Goal: Entertainment & Leisure: Consume media (video, audio)

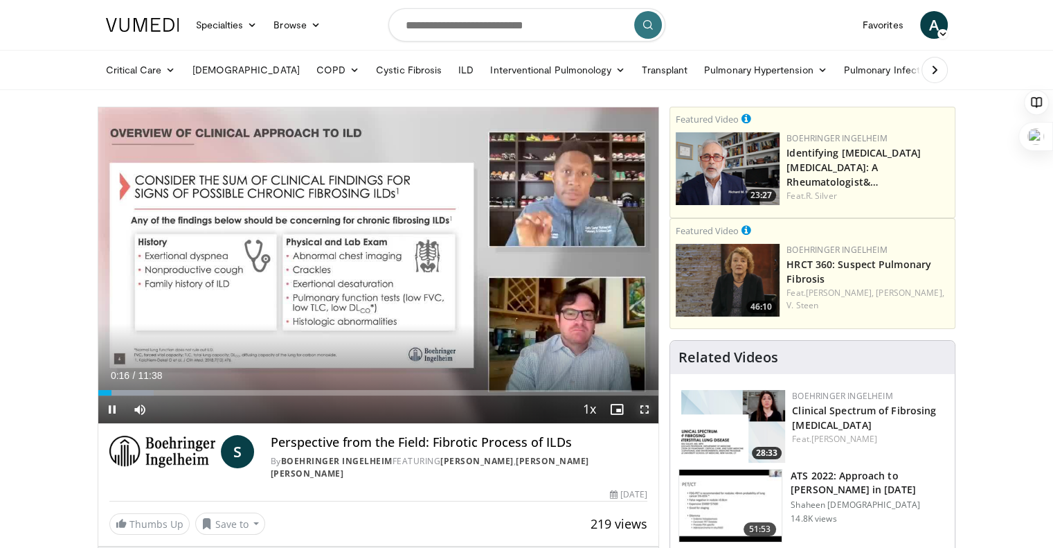
click at [646, 410] on span "Video Player" at bounding box center [645, 409] width 28 height 28
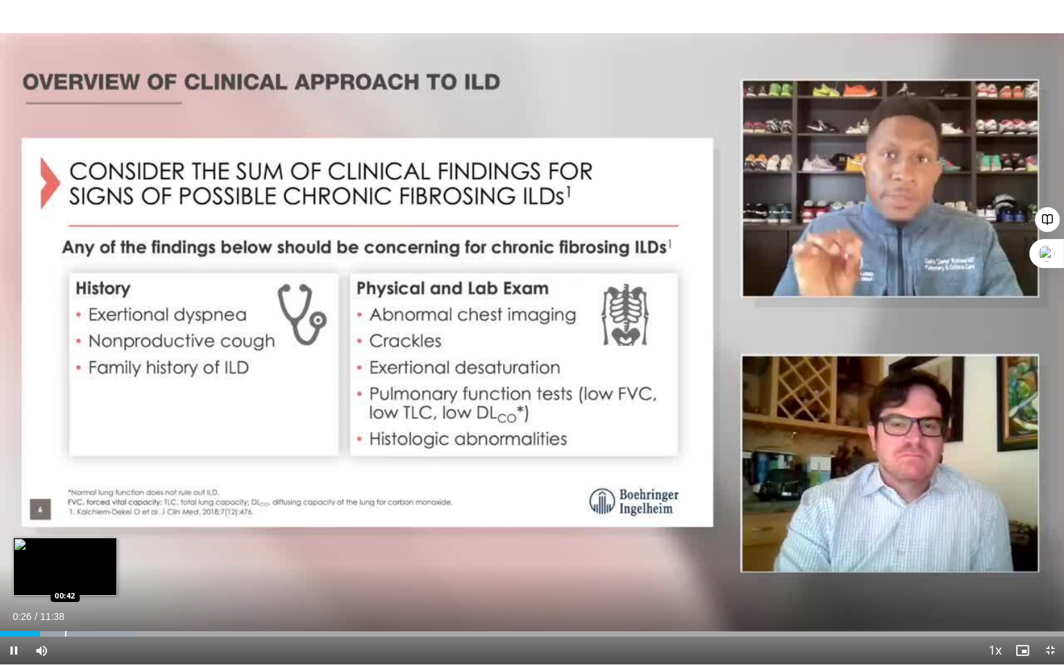
click at [65, 547] on div "Progress Bar" at bounding box center [65, 634] width 1 height 6
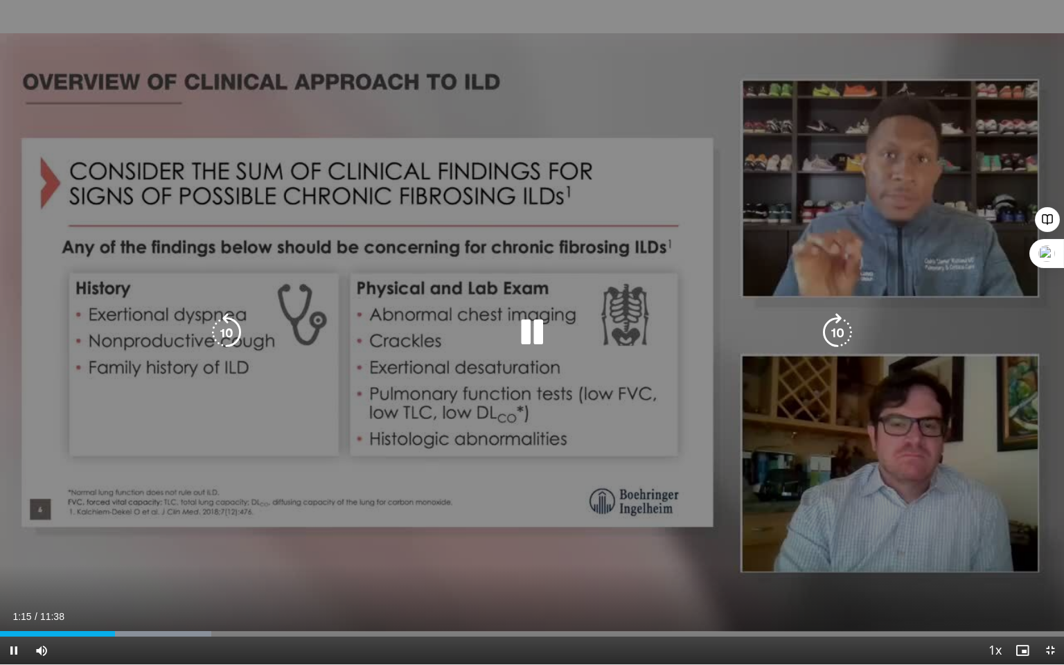
click at [540, 330] on icon "Video Player" at bounding box center [532, 332] width 39 height 39
click at [535, 328] on icon "Video Player" at bounding box center [532, 332] width 39 height 39
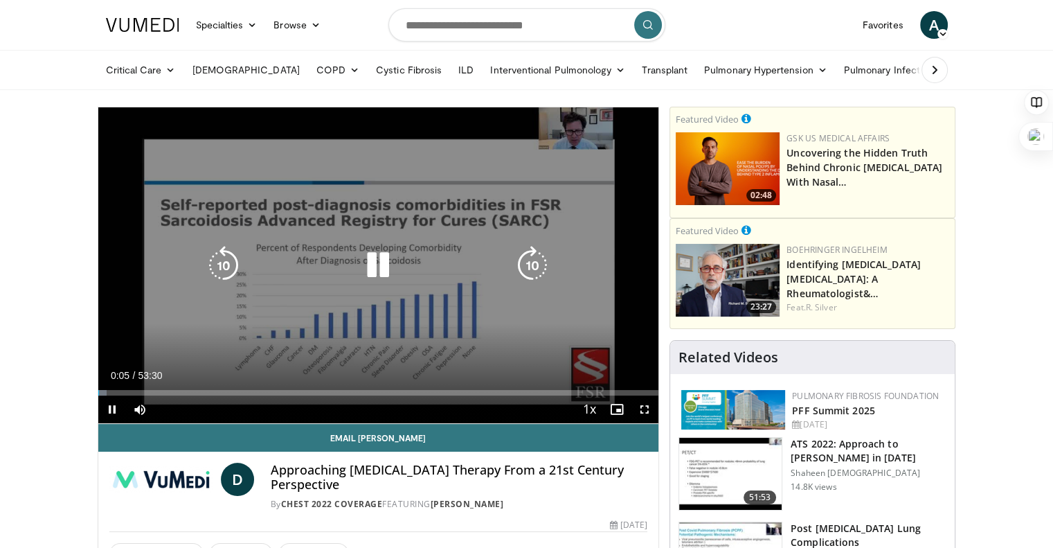
click at [376, 261] on icon "Video Player" at bounding box center [378, 265] width 39 height 39
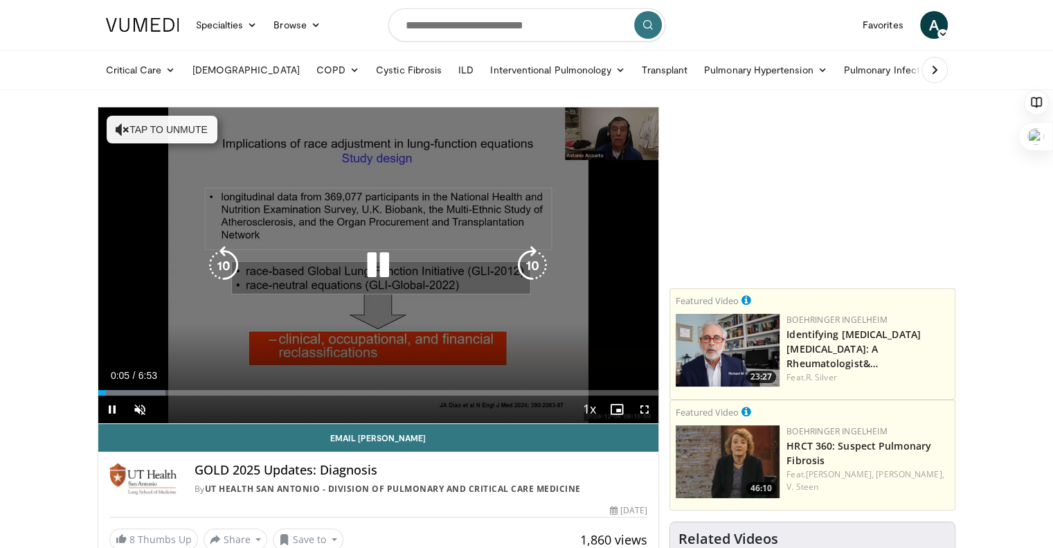
click at [377, 265] on icon "Video Player" at bounding box center [378, 265] width 39 height 39
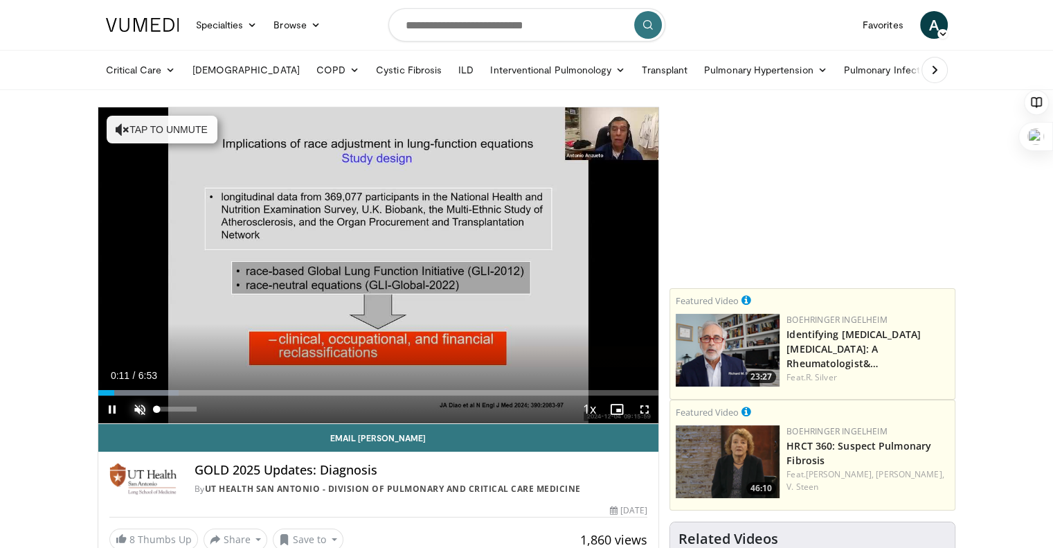
click at [137, 407] on span "Video Player" at bounding box center [140, 409] width 28 height 28
click at [646, 406] on span "Video Player" at bounding box center [645, 409] width 28 height 28
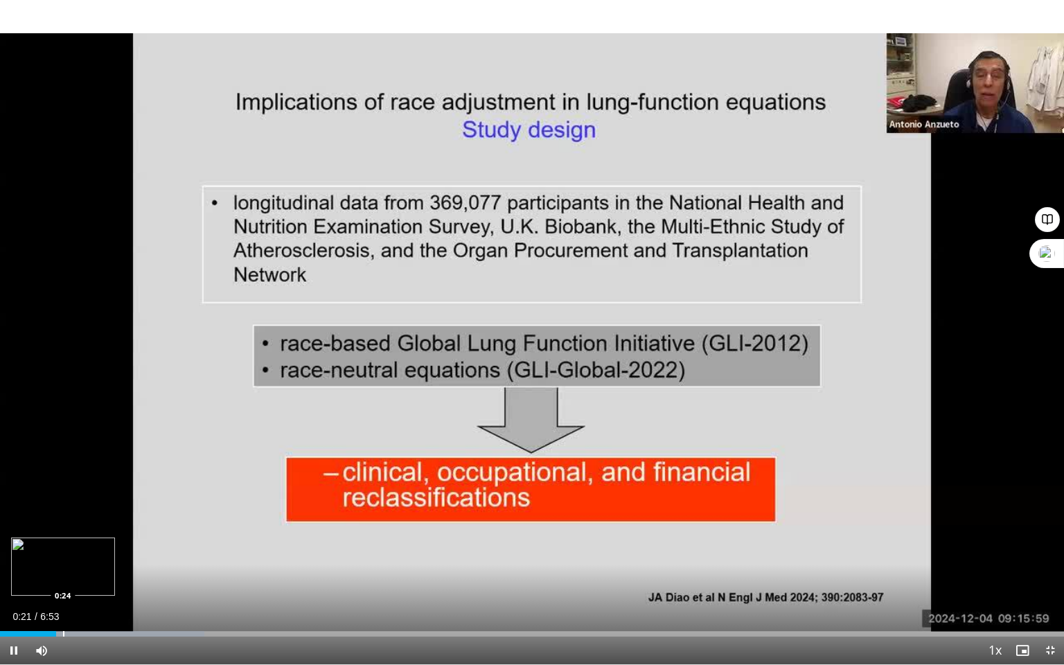
click at [64, 547] on div "Progress Bar" at bounding box center [63, 634] width 1 height 6
click at [83, 547] on div "Progress Bar" at bounding box center [82, 634] width 1 height 6
drag, startPoint x: 115, startPoint y: 633, endPoint x: 11, endPoint y: 634, distance: 103.9
click at [11, 547] on div "Progress Bar" at bounding box center [11, 634] width 1 height 6
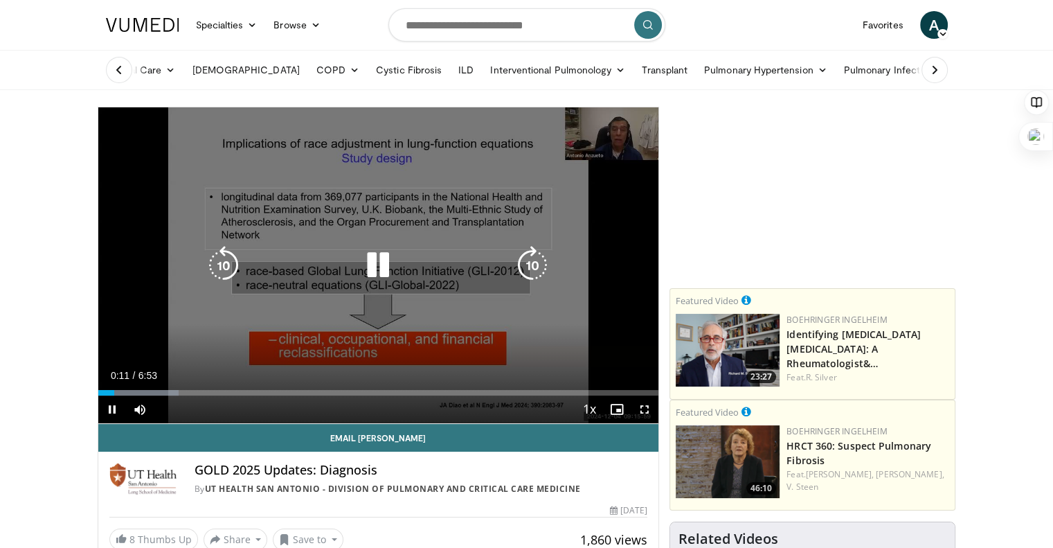
click at [383, 261] on icon "Video Player" at bounding box center [378, 265] width 39 height 39
